Goal: Task Accomplishment & Management: Use online tool/utility

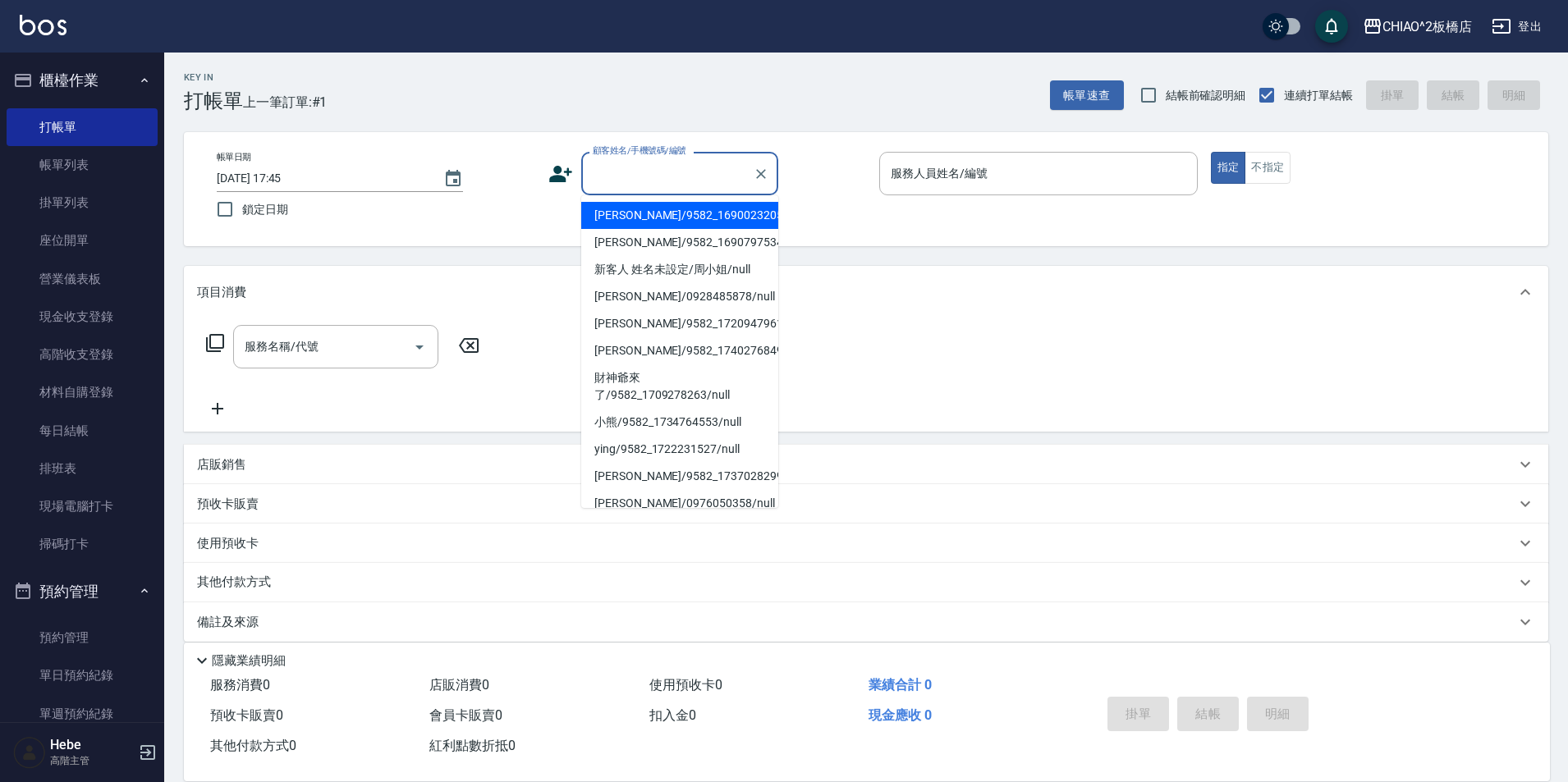
click at [621, 172] on input "顧客姓名/手機號碼/編號" at bounding box center [667, 174] width 158 height 29
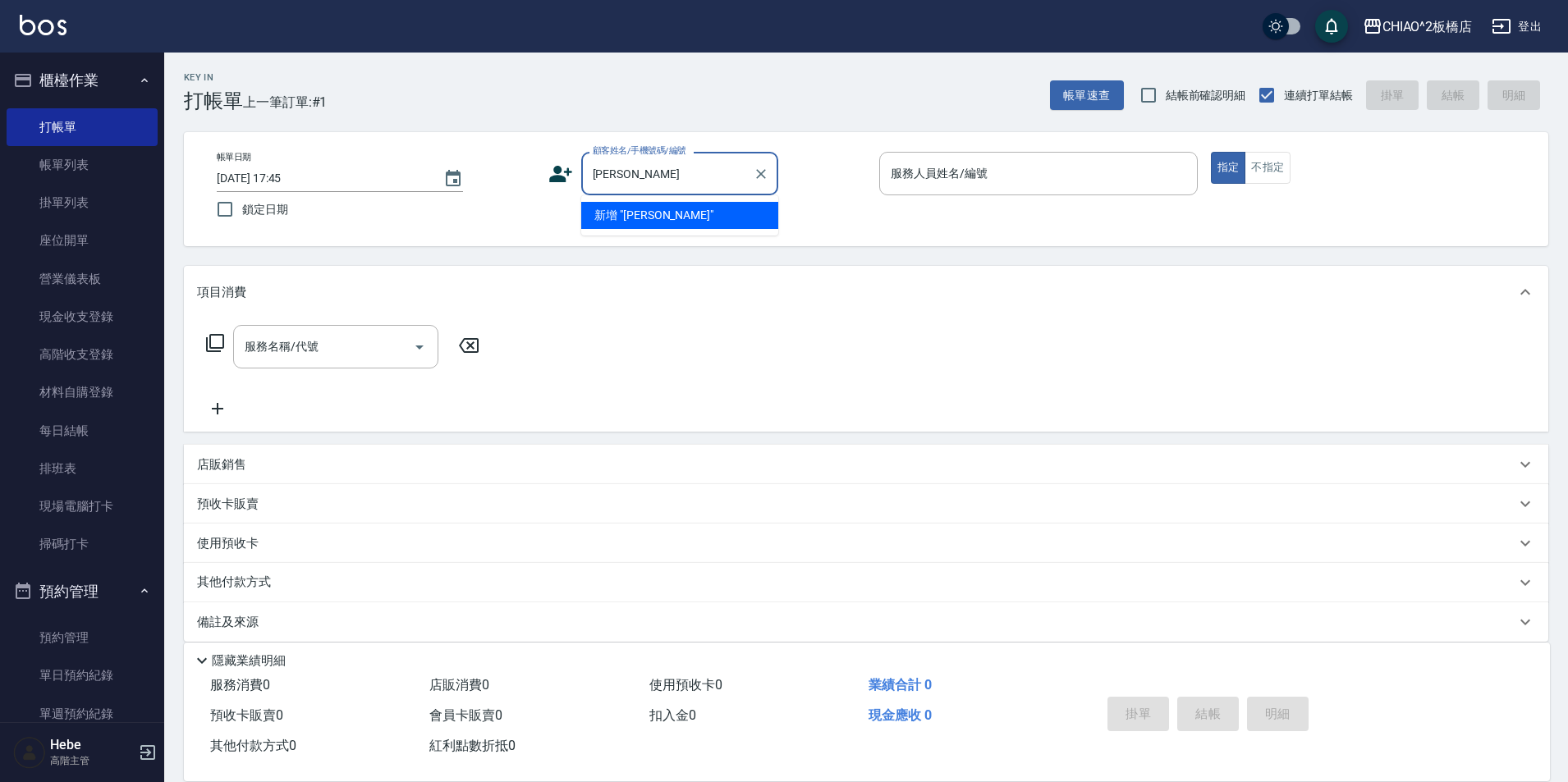
click at [673, 211] on li "新增 "[PERSON_NAME]"" at bounding box center [679, 215] width 197 height 27
type input "[PERSON_NAME]"
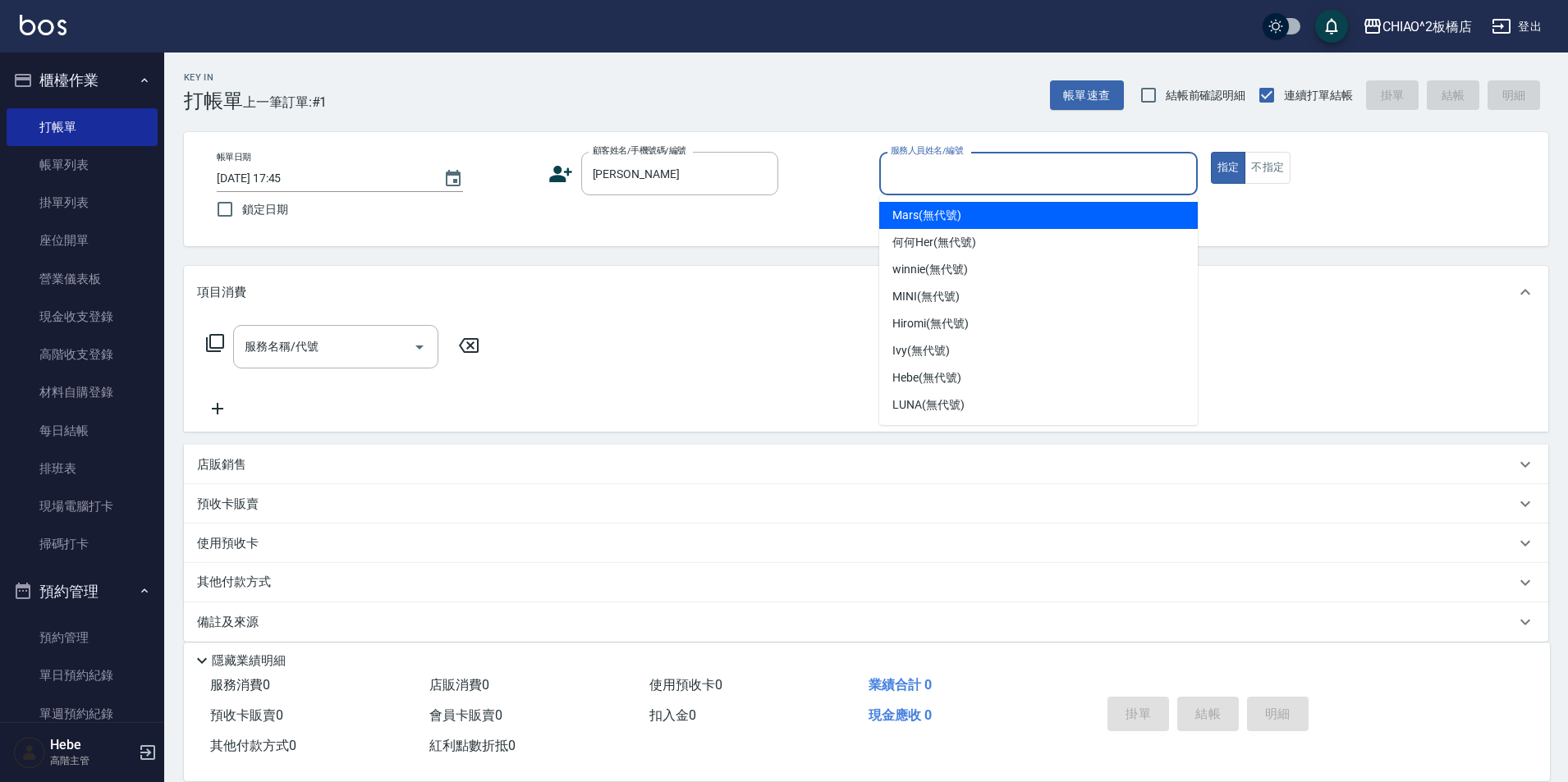
click at [1030, 173] on input "服務人員姓名/編號" at bounding box center [1037, 174] width 304 height 29
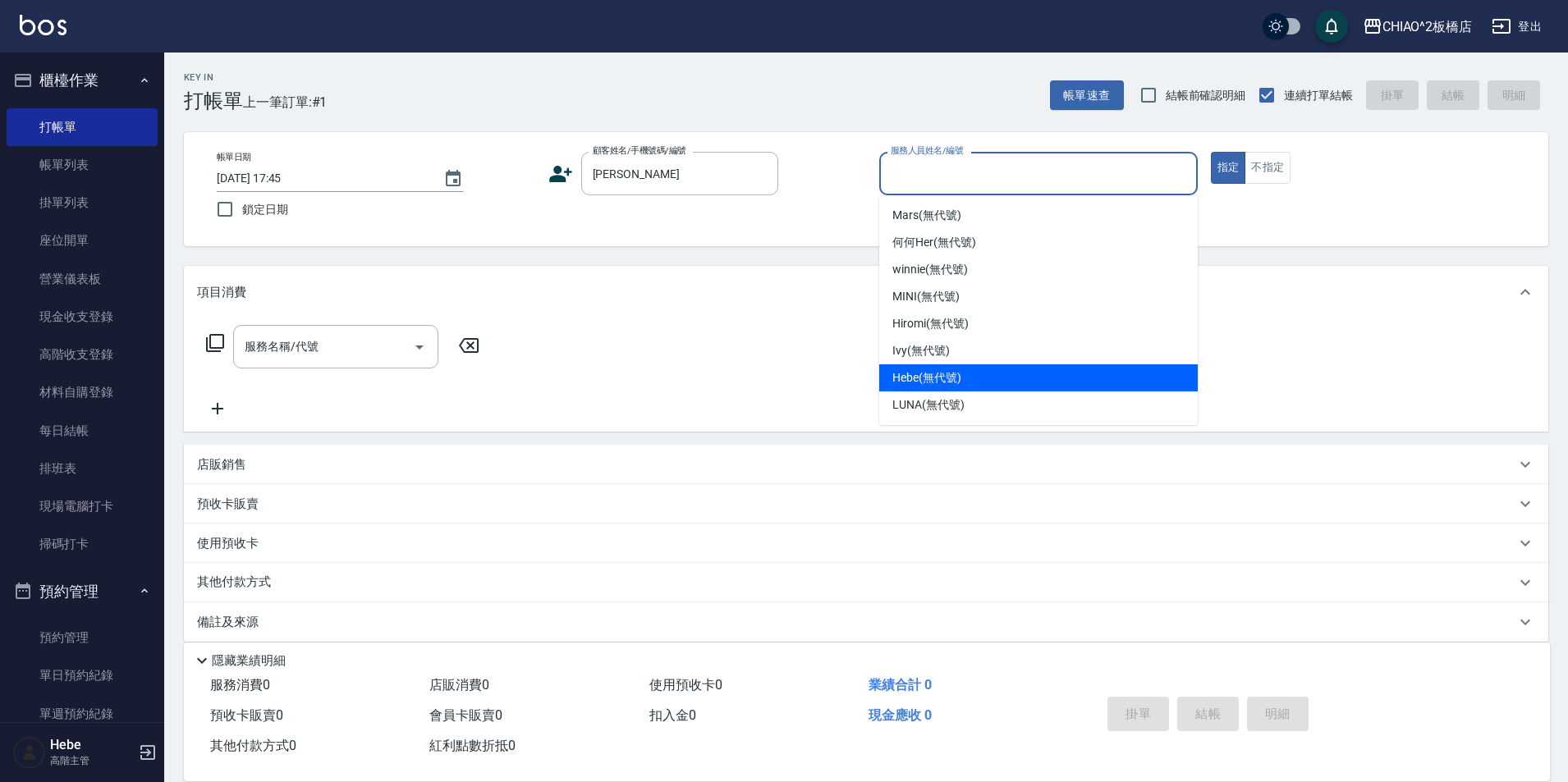
click at [934, 379] on span "Hebe (無代號)" at bounding box center [927, 377] width 69 height 17
type input "Hebe(無代號)"
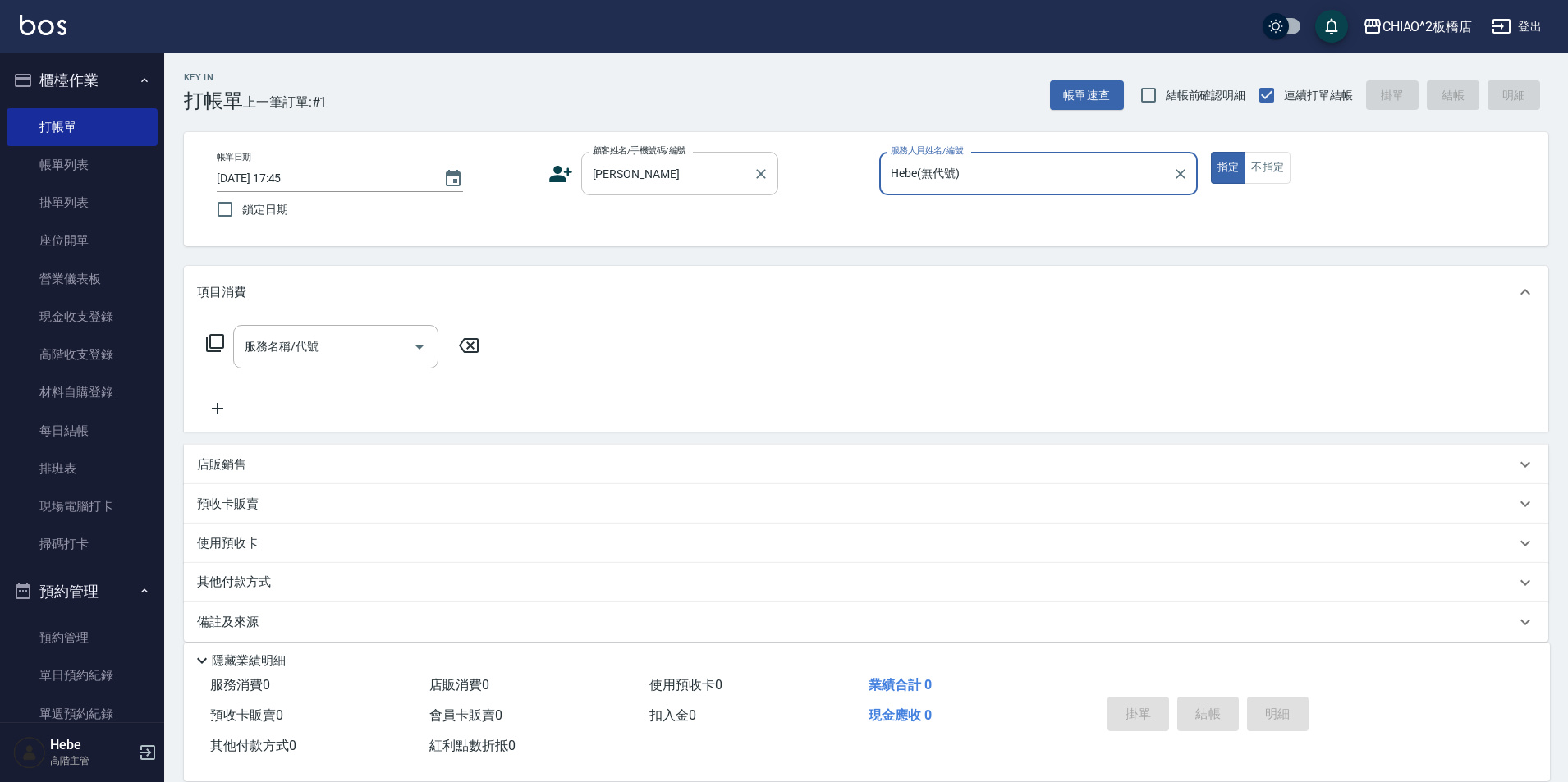
click at [661, 174] on input "[PERSON_NAME]" at bounding box center [667, 174] width 158 height 29
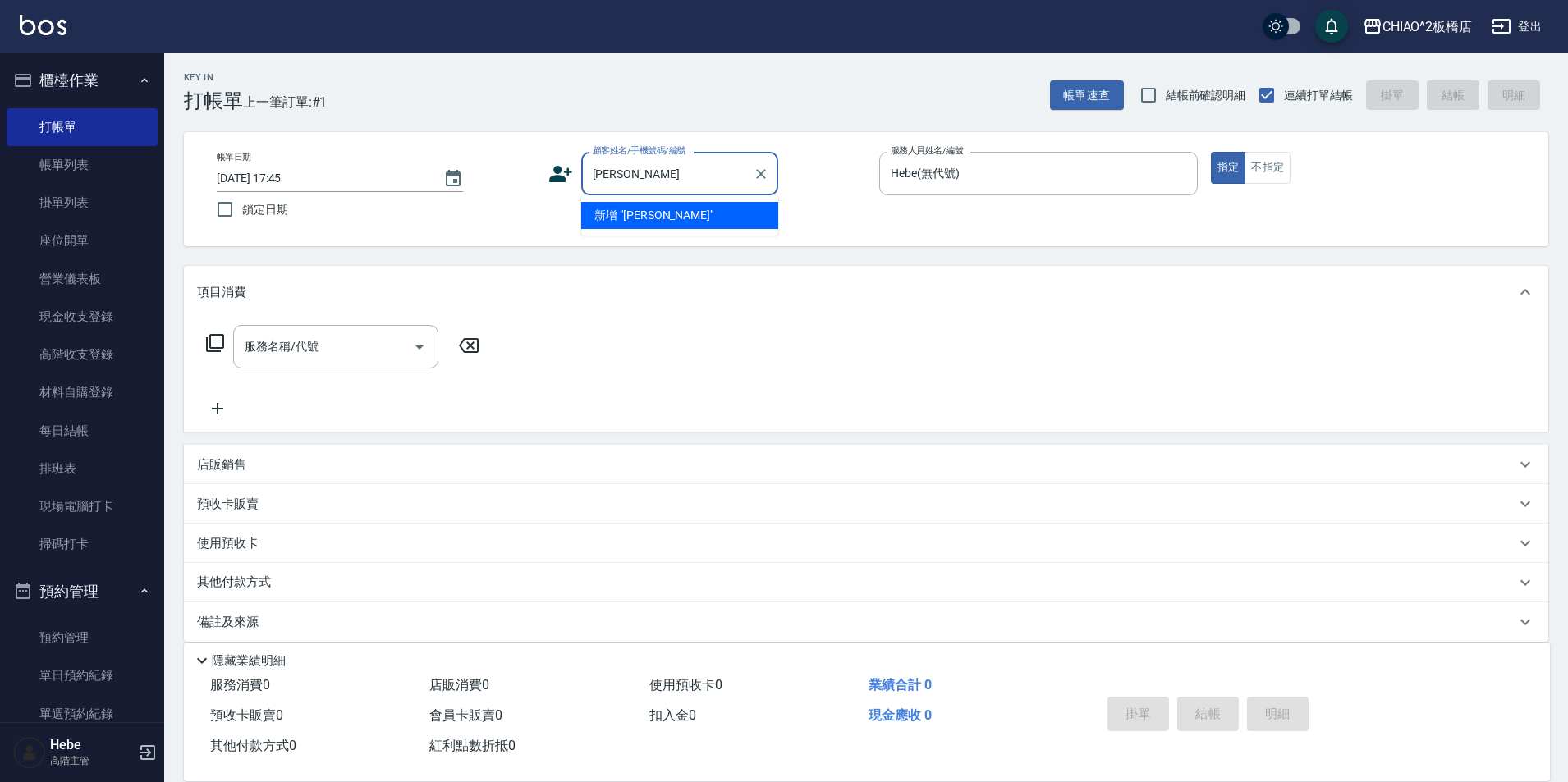
type input "張"
click at [661, 214] on li "張美術老師/0932232495/null" at bounding box center [679, 215] width 197 height 27
type input "張美術老師/0932232495/null"
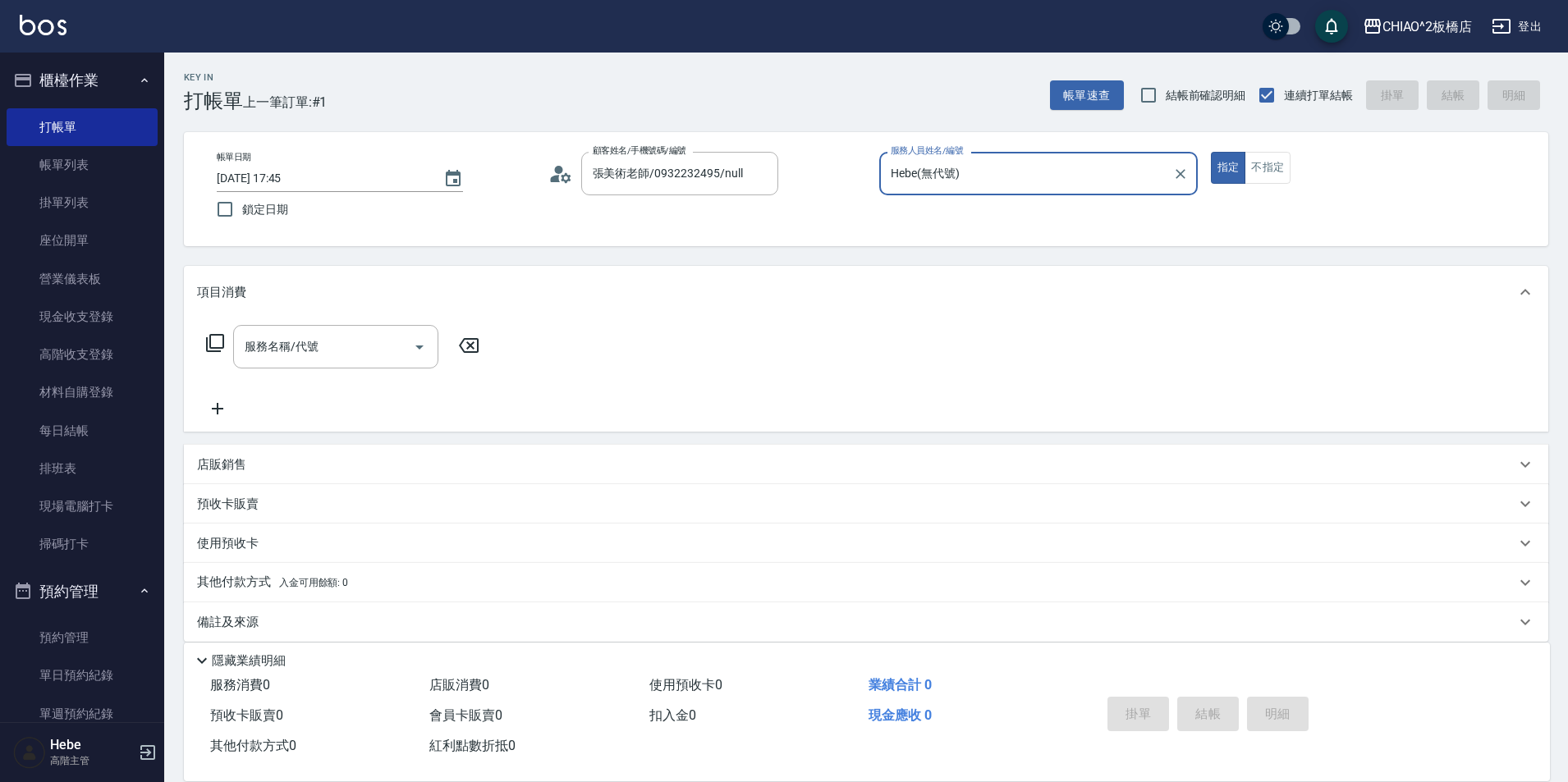
click at [562, 173] on icon at bounding box center [560, 173] width 25 height 25
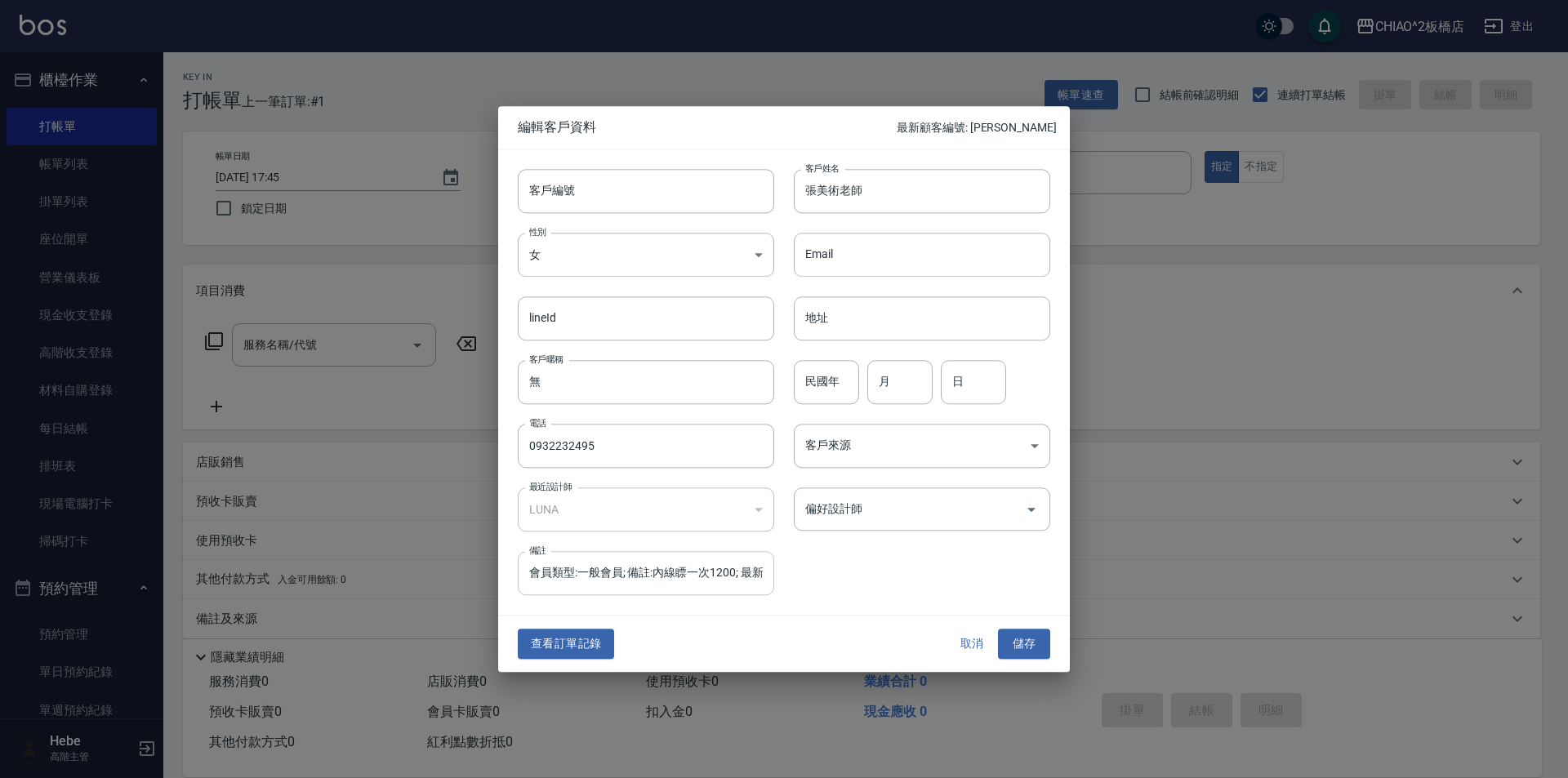
click at [655, 573] on input "會員類型:一般會員; 備註:內線瞟一次1200; 最新服務員:[PERSON_NAME]; 最新服務:洗剪指定600; 會籍到期日:無; 實體卡號:無; 實體…" at bounding box center [646, 574] width 257 height 44
drag, startPoint x: 664, startPoint y: 571, endPoint x: 834, endPoint y: 569, distance: 170.0
click at [834, 569] on div "客戶編號 客戶編號 客戶姓名 張美術老師 客戶姓名 性別 女 [DEMOGRAPHIC_DATA] 性別 Email Email lineId lineId …" at bounding box center [774, 373] width 552 height 447
type input "會員類型:一般會員; 備註:內線瞟一次1200; 最新服務員:[PERSON_NAME]; 最新服務:洗剪指定600; 會籍到期日:無; 實體卡號:無; 實體…"
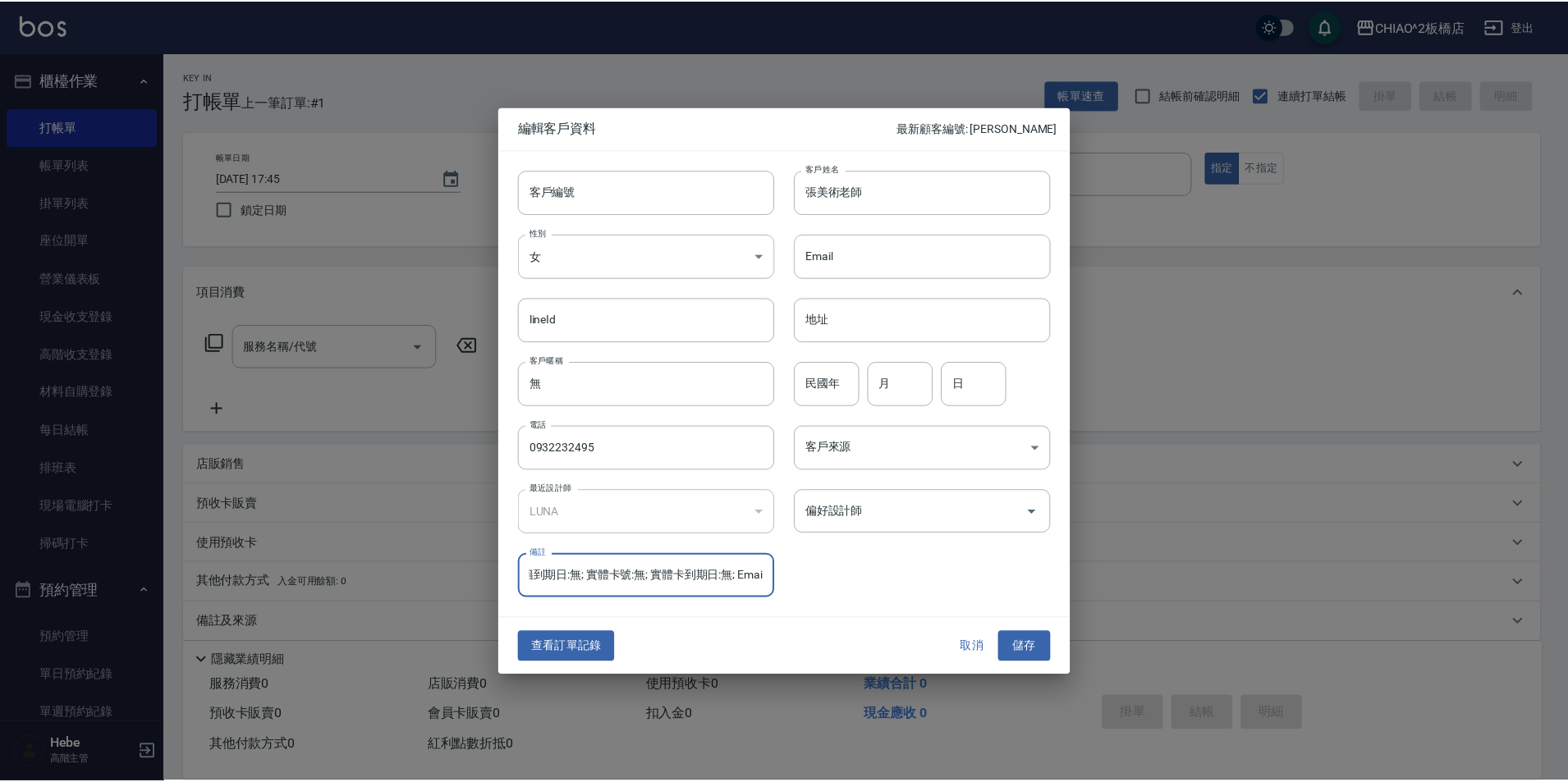
scroll to position [0, 0]
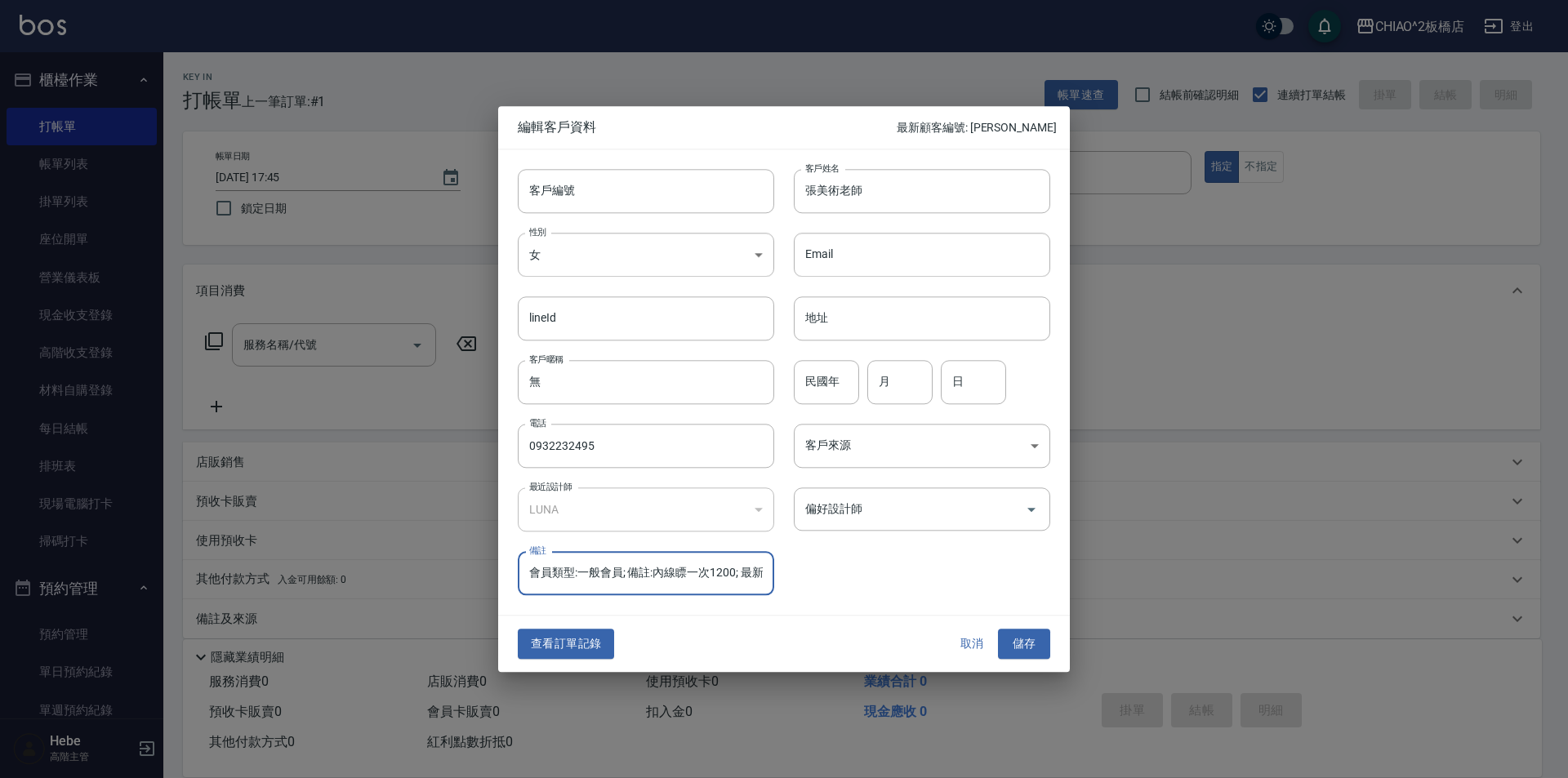
click at [844, 580] on div "客戶編號 客戶編號 客戶姓名 張美術老師 客戶姓名 性別 女 [DEMOGRAPHIC_DATA] 性別 Email Email lineId lineId …" at bounding box center [774, 373] width 552 height 447
click at [590, 645] on button "查看訂單記錄" at bounding box center [566, 644] width 96 height 30
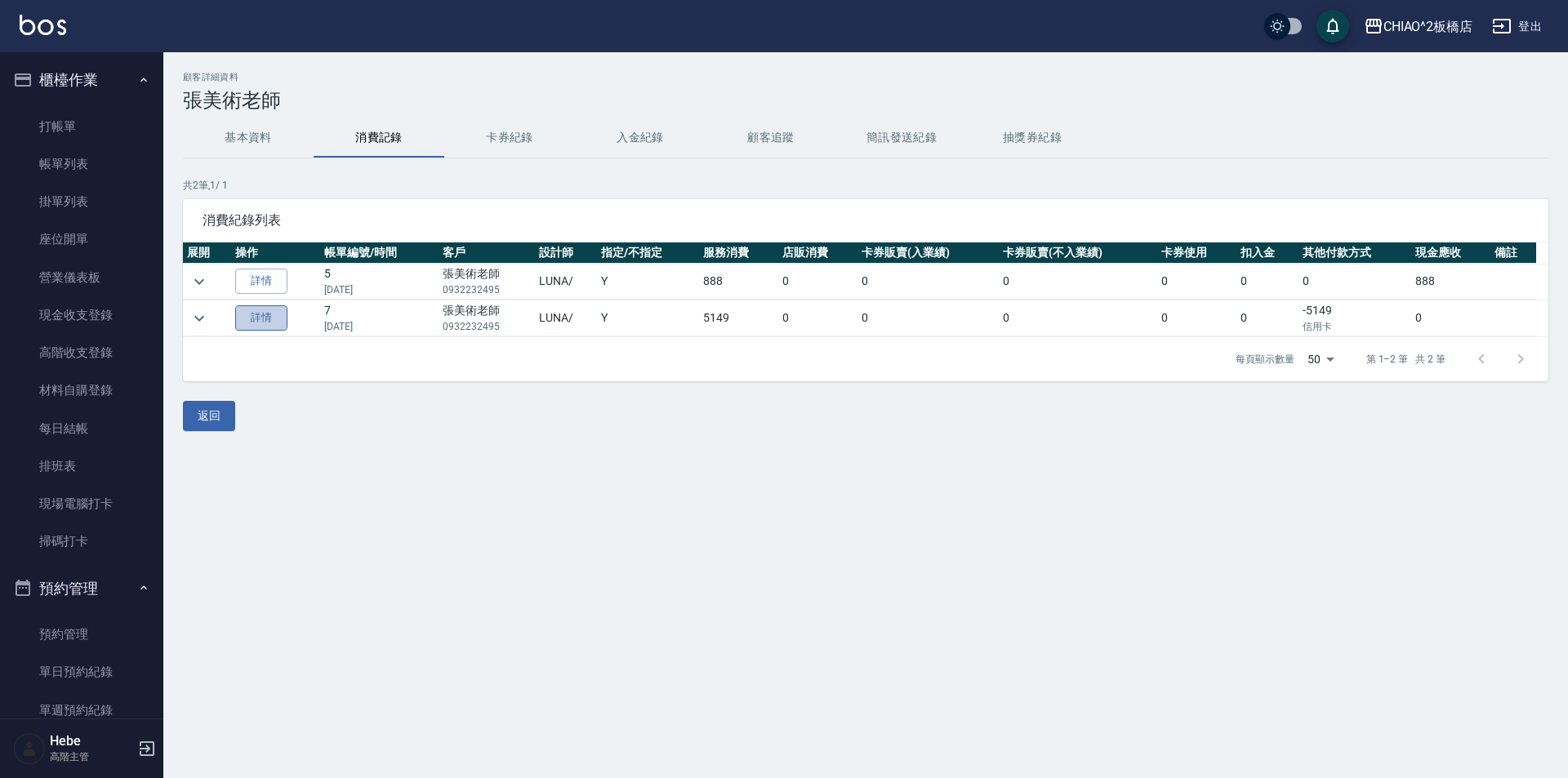
click at [278, 325] on link "詳情" at bounding box center [261, 318] width 53 height 25
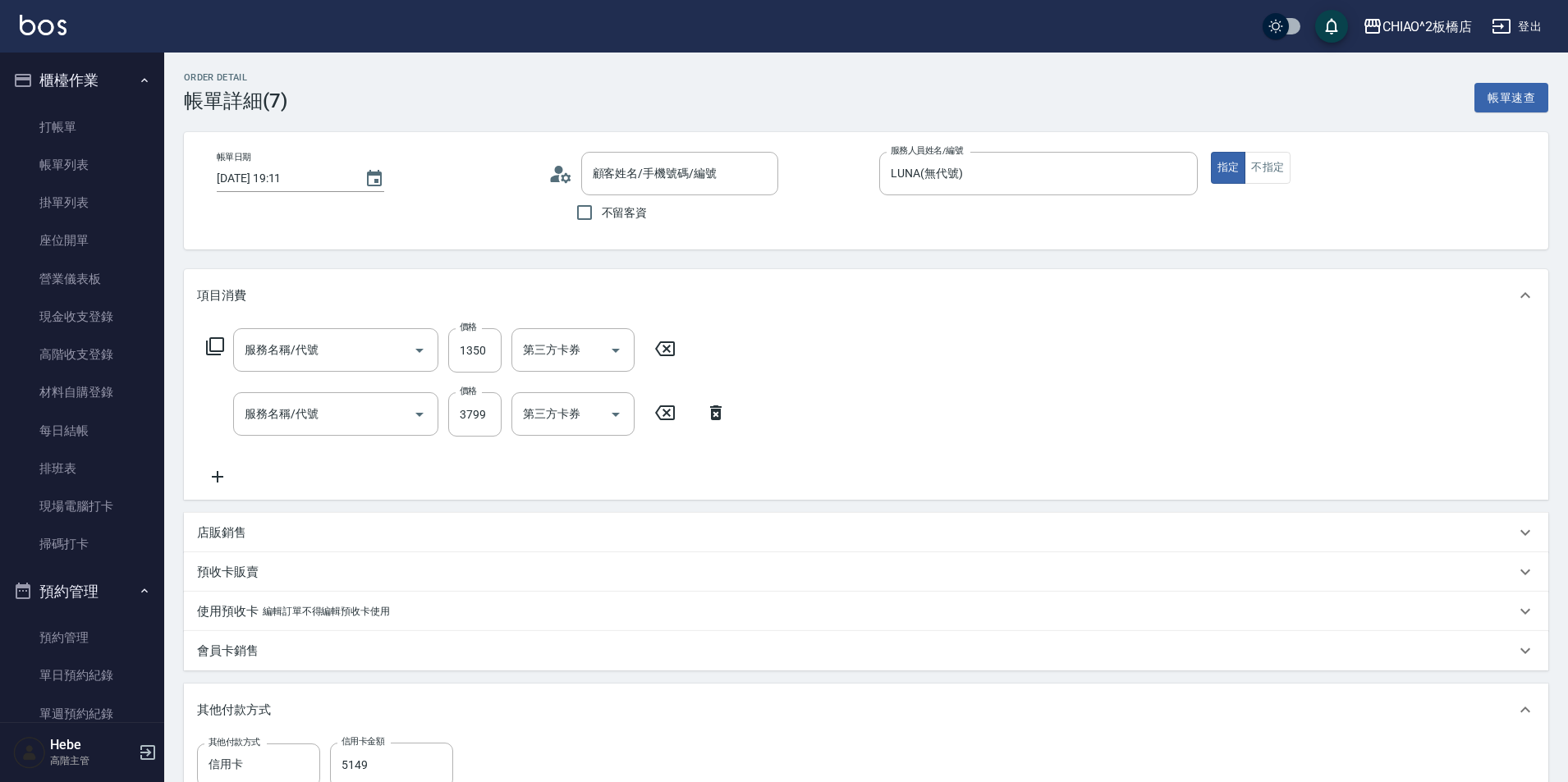
type input "[DATE] 19:11"
type input "LUNA(無代號)"
type input "[PERSON_NAME]鉑金護髮(126204)"
type input "線條染4500(96675)"
type input "張美術老師/0932232495/null"
